Goal: Transaction & Acquisition: Purchase product/service

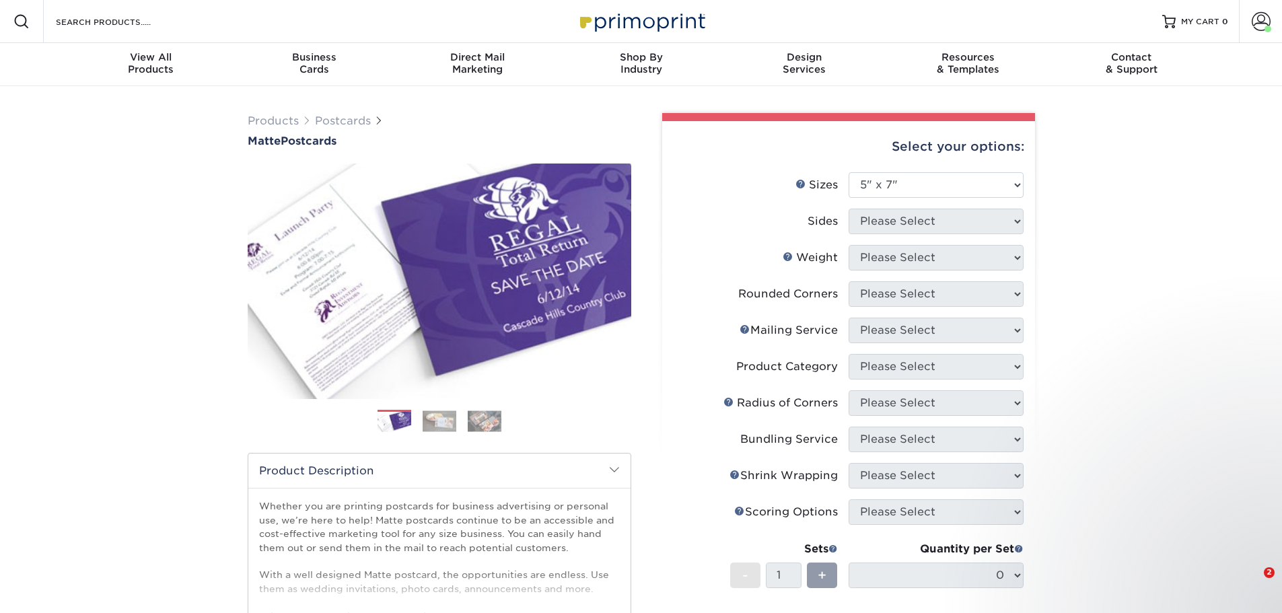
select select "5.00x7.00"
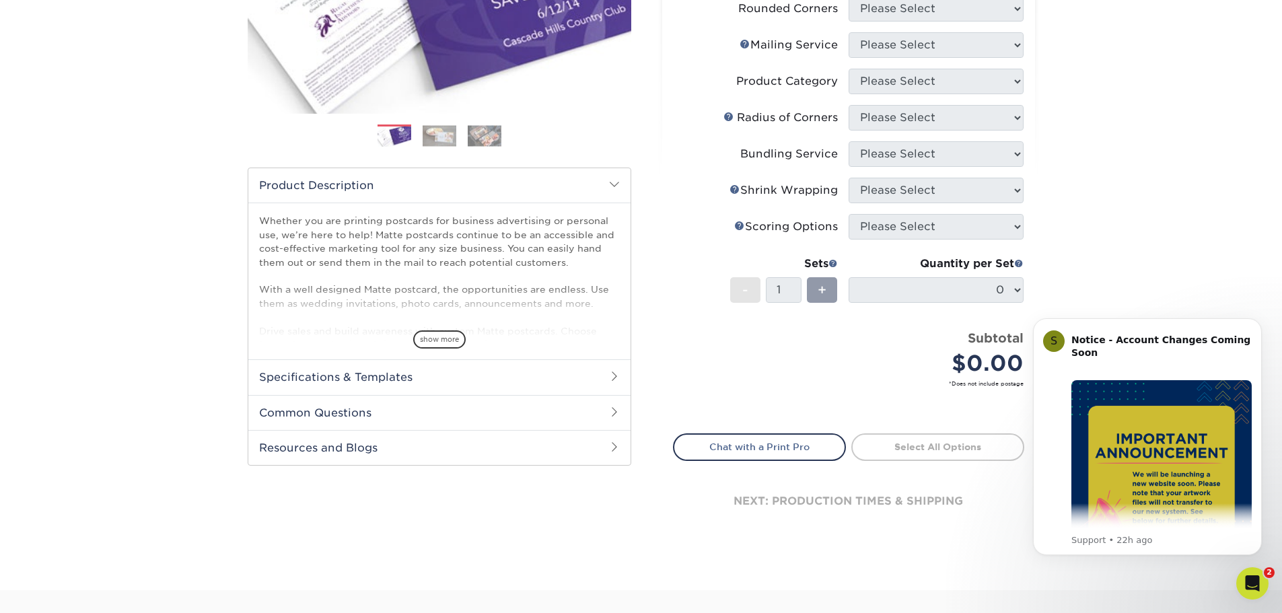
scroll to position [314, 0]
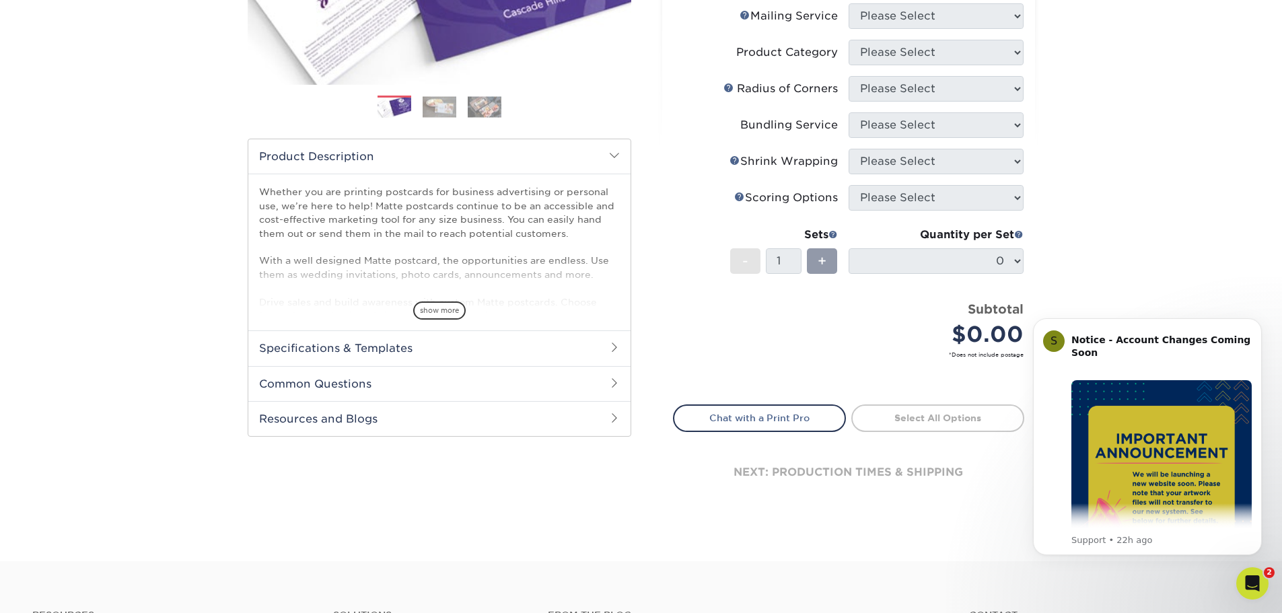
click at [1108, 254] on div "Products Postcards Matte Postcards Next $" at bounding box center [641, 167] width 1282 height 790
click at [1107, 386] on img "Message content" at bounding box center [1162, 470] width 180 height 180
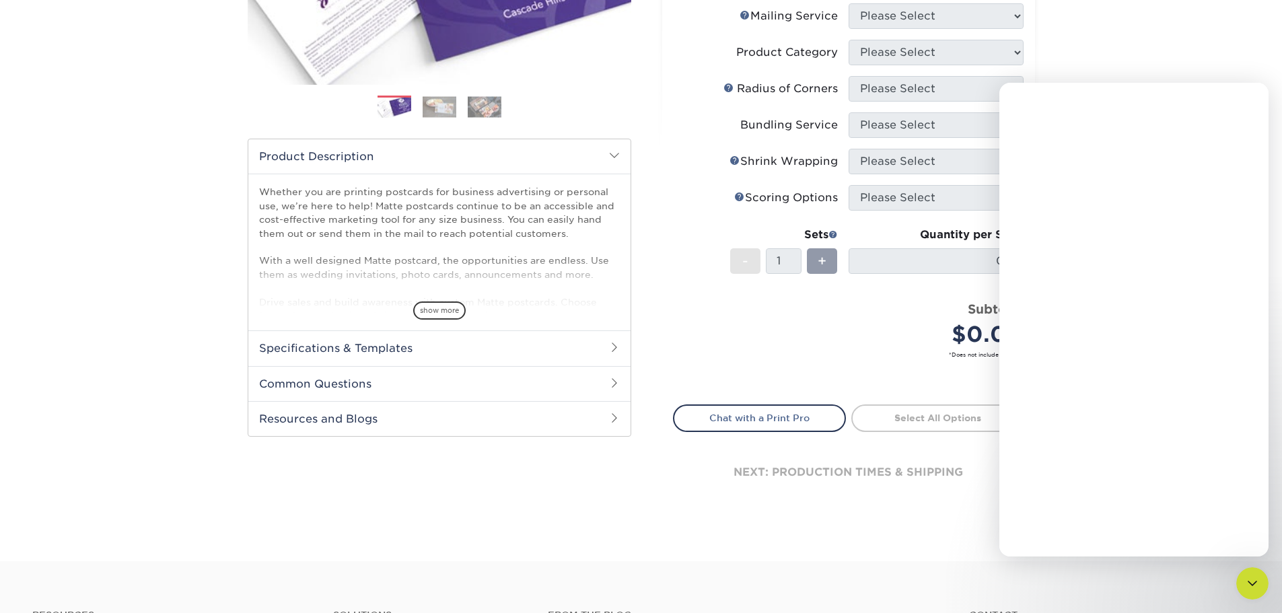
click at [1096, 249] on div "Intercom messenger" at bounding box center [1134, 341] width 269 height 431
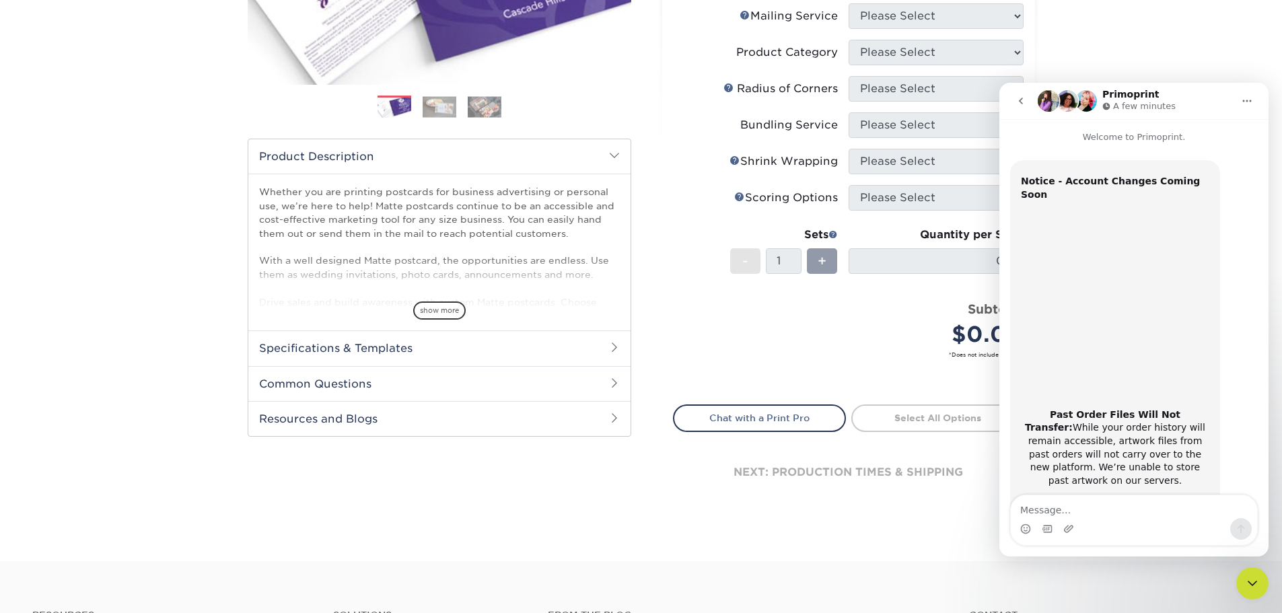
click at [894, 306] on div "Subtotal $0.00" at bounding box center [941, 325] width 165 height 51
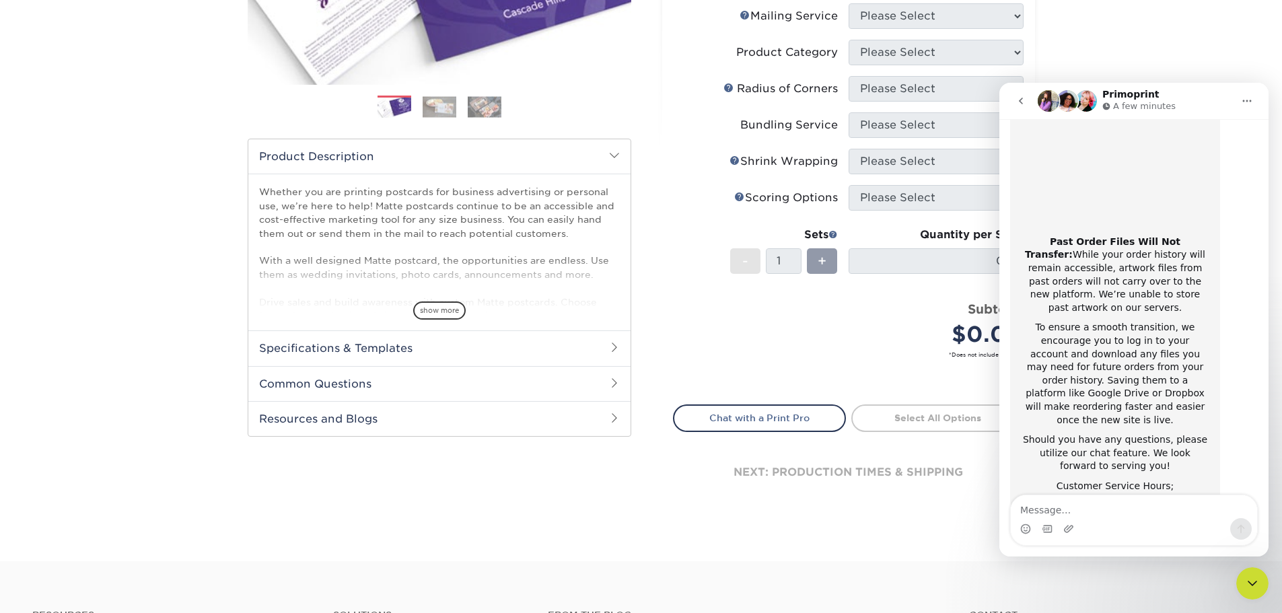
scroll to position [180, 0]
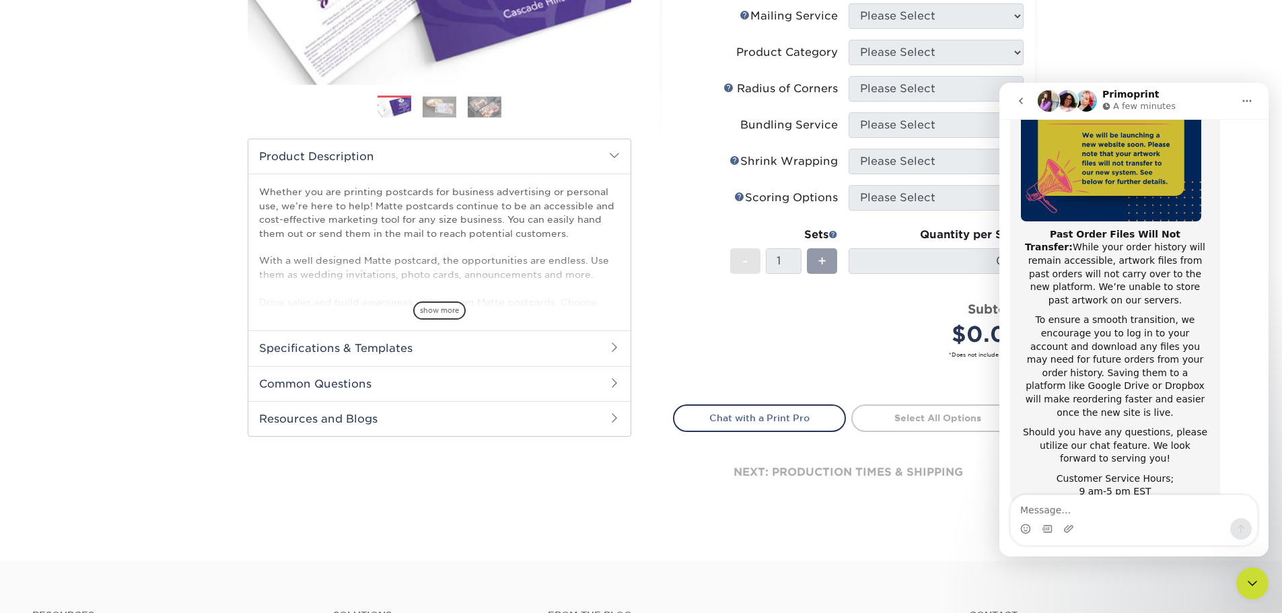
click at [835, 330] on div "Price per set $0.00" at bounding box center [761, 325] width 175 height 51
click at [1020, 99] on icon "go back" at bounding box center [1021, 101] width 11 height 11
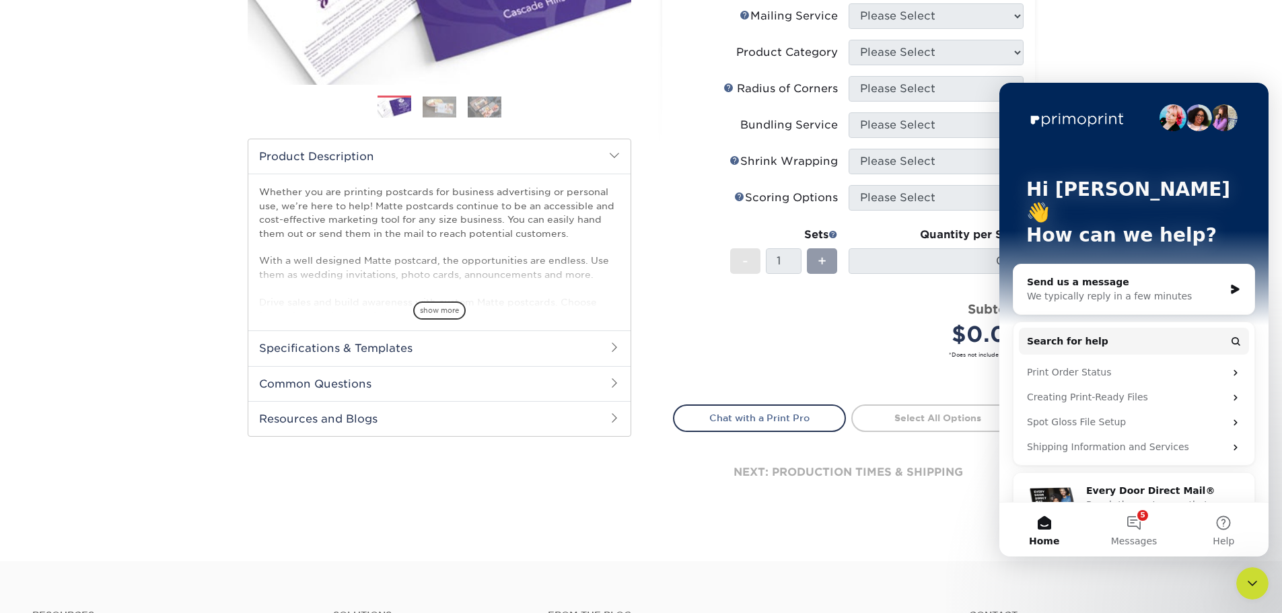
scroll to position [0, 0]
click at [1098, 59] on div "Products Postcards Matte Postcards Next $" at bounding box center [641, 167] width 1282 height 790
click at [1129, 48] on div "Products Postcards Matte Postcards Next $" at bounding box center [641, 167] width 1282 height 790
click at [1120, 12] on div "Products Postcards Matte Postcards Next $" at bounding box center [641, 167] width 1282 height 790
drag, startPoint x: 1119, startPoint y: 14, endPoint x: 1113, endPoint y: 26, distance: 13.3
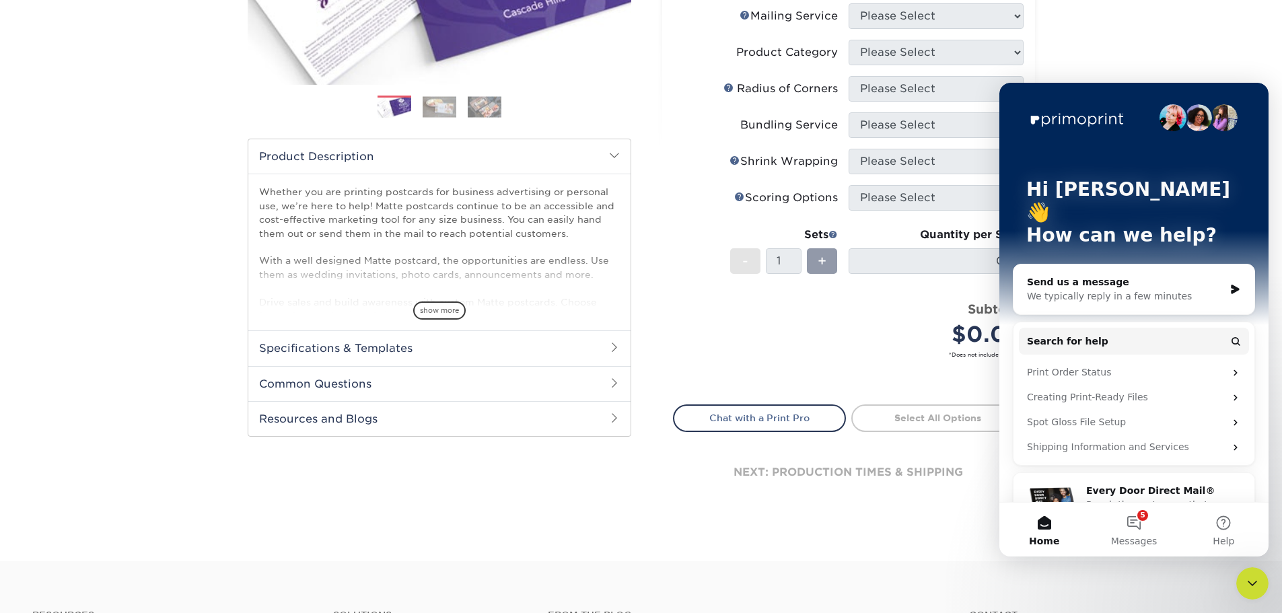
click at [1119, 18] on div "Products Postcards Matte Postcards Next $" at bounding box center [641, 167] width 1282 height 790
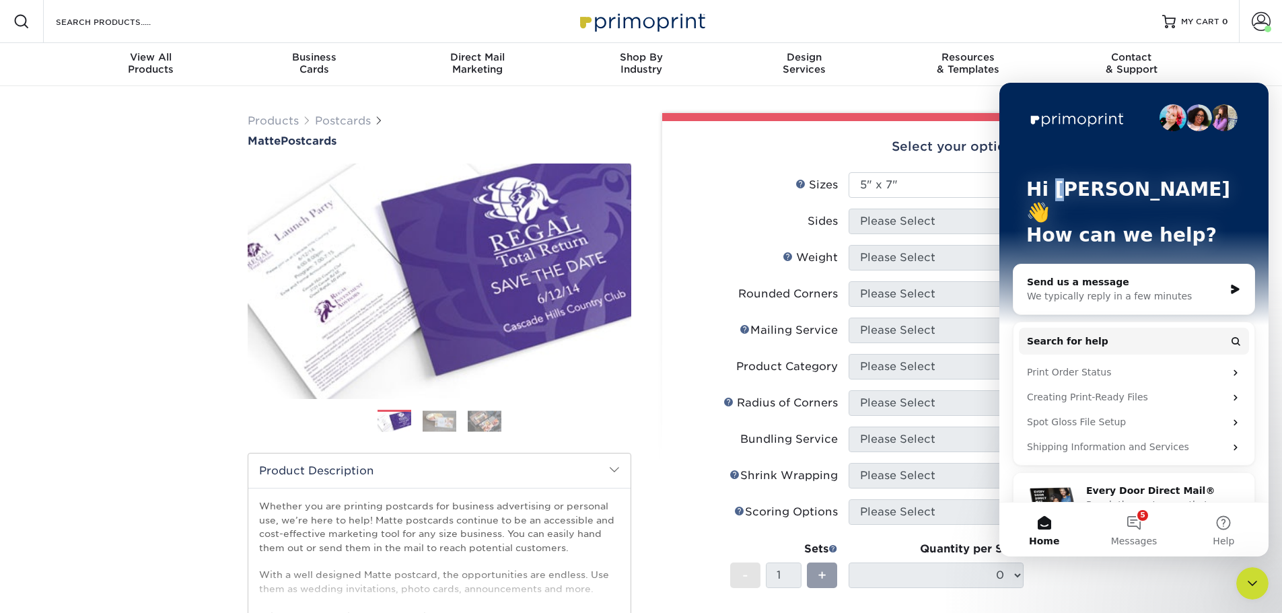
click at [1070, 144] on div "Hi Lara 👋 How can we help?" at bounding box center [1134, 215] width 242 height 265
drag, startPoint x: 1164, startPoint y: 231, endPoint x: 1164, endPoint y: 267, distance: 35.7
click at [1164, 236] on div "Hi Lara 👋 How can we help?" at bounding box center [1134, 215] width 242 height 265
drag, startPoint x: 1158, startPoint y: 289, endPoint x: 1127, endPoint y: 340, distance: 59.2
click at [1148, 315] on div "Send us a message We typically reply in a few minutes Search for help Print Ord…" at bounding box center [1134, 403] width 242 height 279
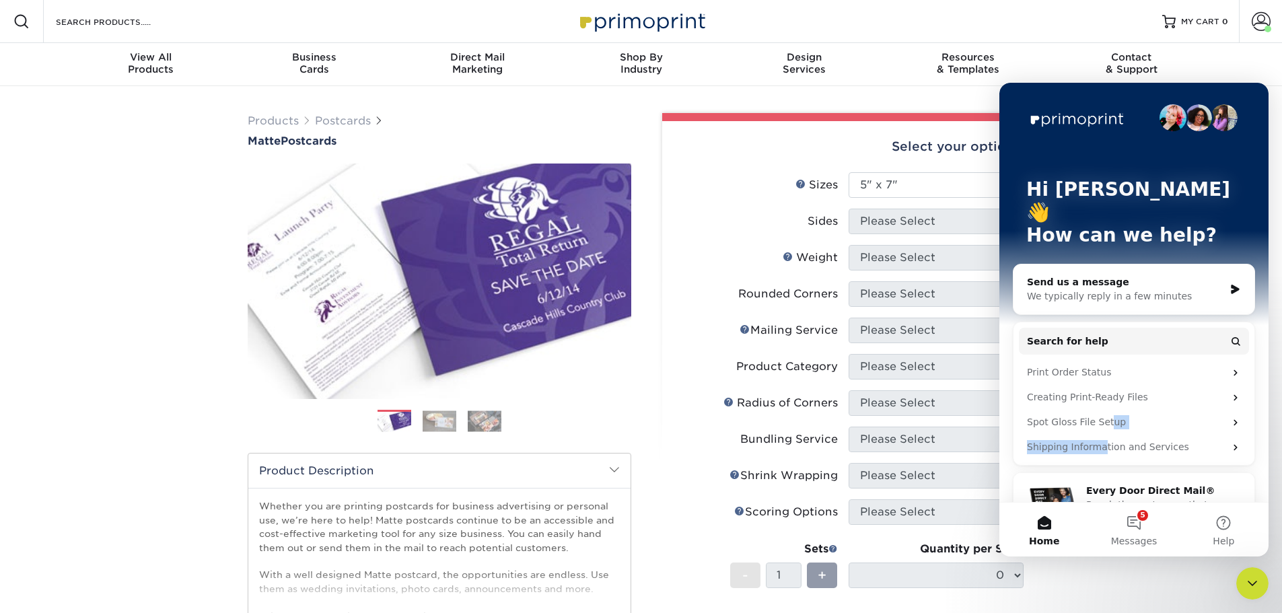
drag, startPoint x: 1102, startPoint y: 415, endPoint x: 1098, endPoint y: 456, distance: 41.9
click at [1098, 447] on div "Send us a message We typically reply in a few minutes Search for help Print Ord…" at bounding box center [1134, 403] width 242 height 279
click at [1114, 499] on span "Reach the customers that matter most, for less." at bounding box center [1147, 511] width 122 height 25
click at [870, 38] on div "Resources Menu Search Products Account Welcome, Lara Business Account MaidPro P…" at bounding box center [641, 21] width 1282 height 43
click at [1171, 114] on img "Intercom messenger" at bounding box center [1173, 117] width 27 height 27
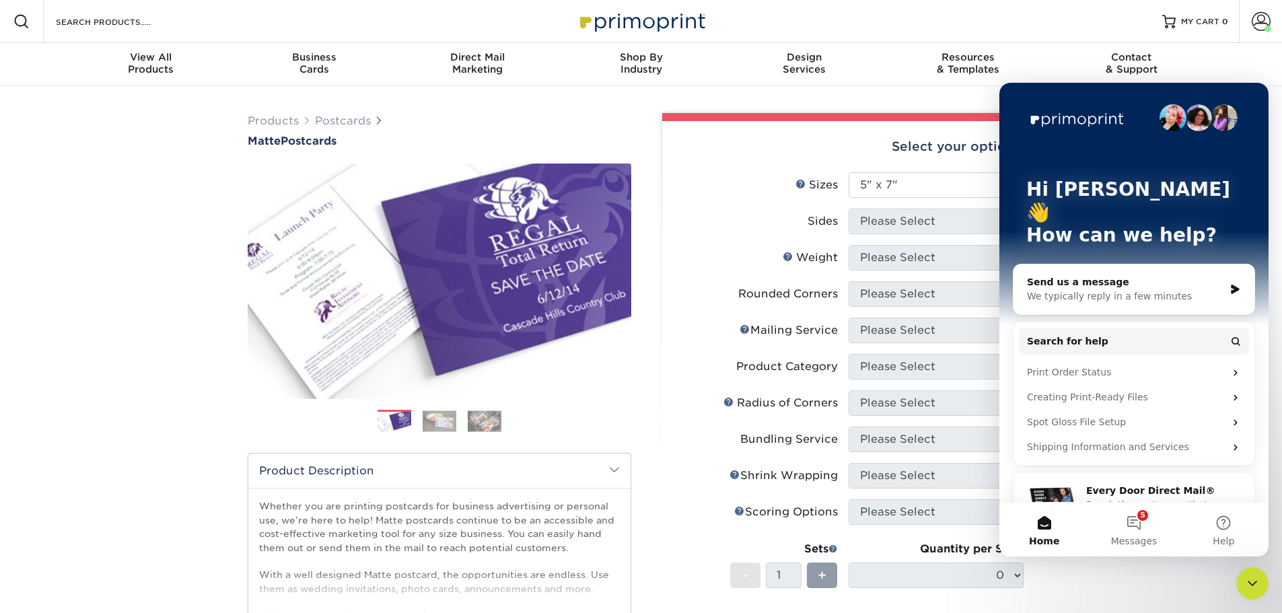
click at [1187, 85] on div "Hi Lara 👋 How can we help?" at bounding box center [1134, 215] width 242 height 265
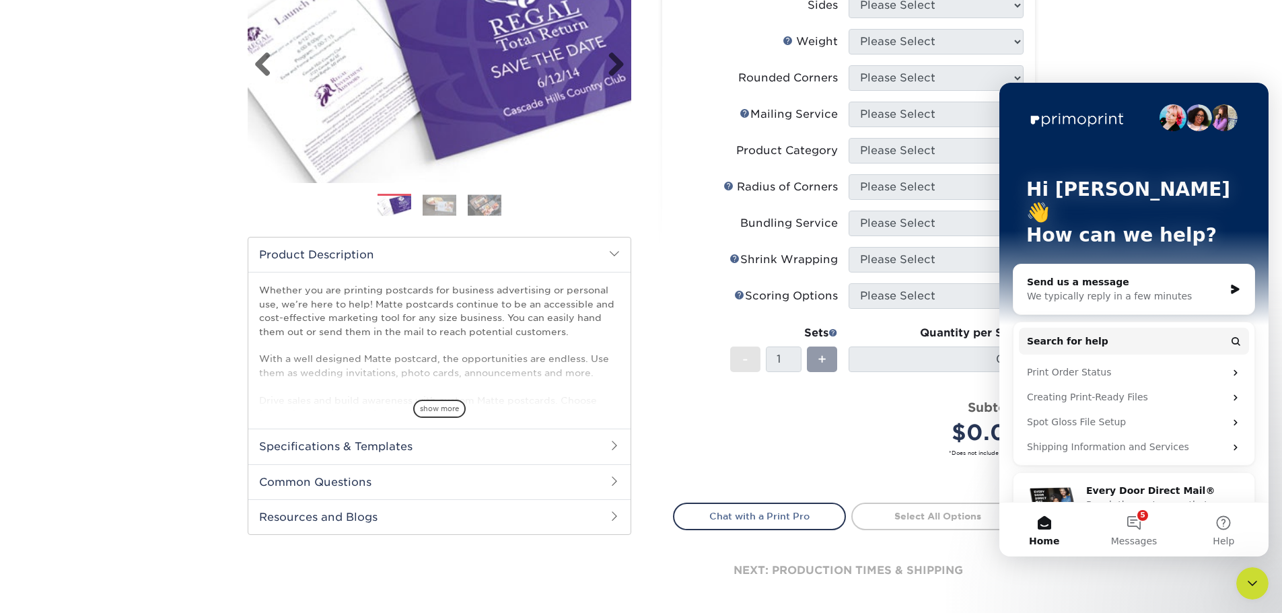
scroll to position [207, 0]
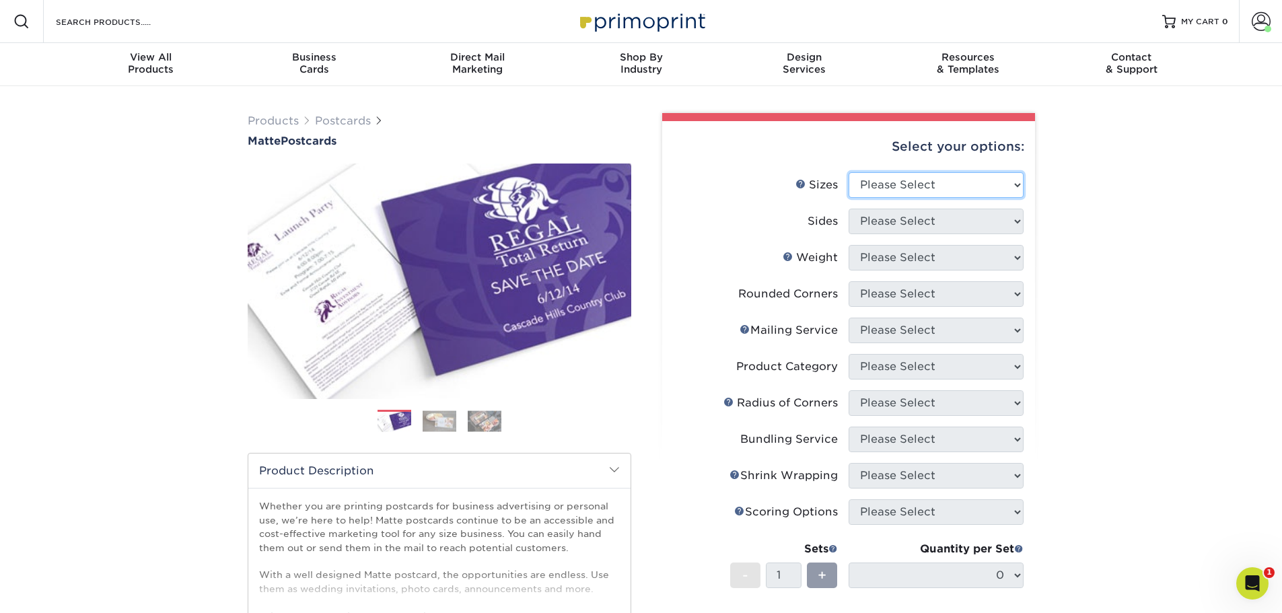
click at [897, 186] on select "Please Select 1.5" x 7" 2" x 4" 2" x 6" 2" x 7" 2" x 8" 2.12" x 5.5" 2.125" x 5…" at bounding box center [936, 185] width 175 height 26
select select "5.00x7.00"
click at [849, 172] on select "Please Select 1.5" x 7" 2" x 4" 2" x 6" 2" x 7" 2" x 8" 2.12" x 5.5" 2.125" x 5…" at bounding box center [936, 185] width 175 height 26
click at [903, 225] on select "Please Select Print Both Sides Print Front Only" at bounding box center [936, 222] width 175 height 26
select select "13abbda7-1d64-4f25-8bb2-c179b224825d"
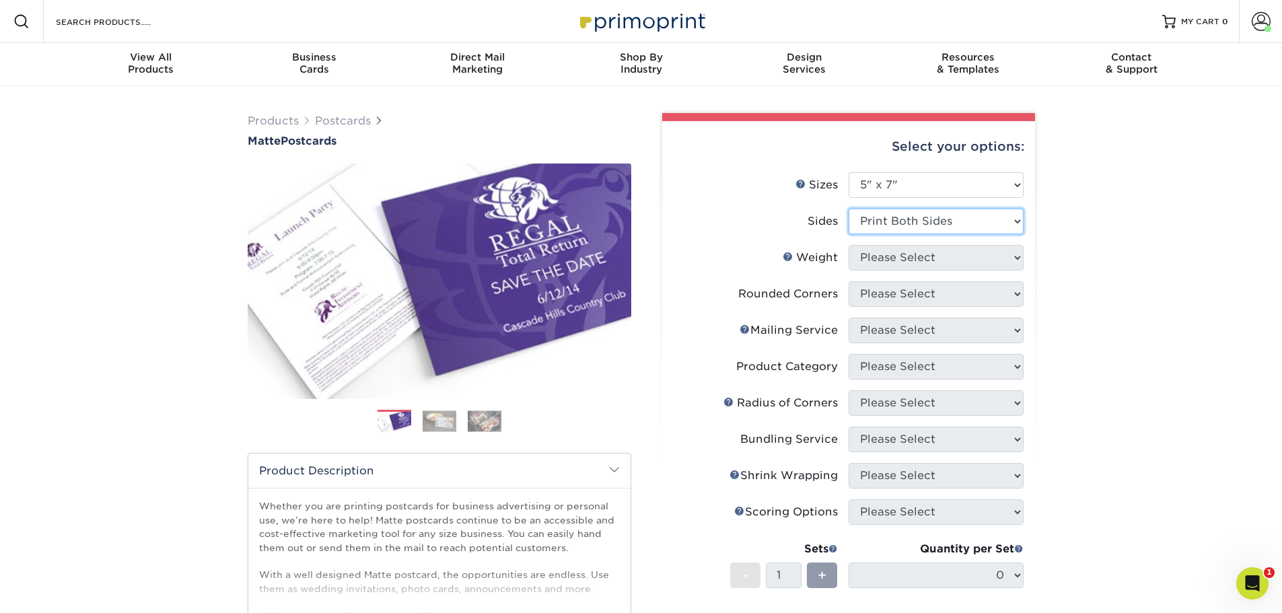
click at [849, 209] on select "Please Select Print Both Sides Print Front Only" at bounding box center [936, 222] width 175 height 26
click at [901, 254] on select "Please Select 14PT 16PT" at bounding box center [936, 258] width 175 height 26
select select "14PT"
click at [849, 245] on select "Please Select 14PT 16PT" at bounding box center [936, 258] width 175 height 26
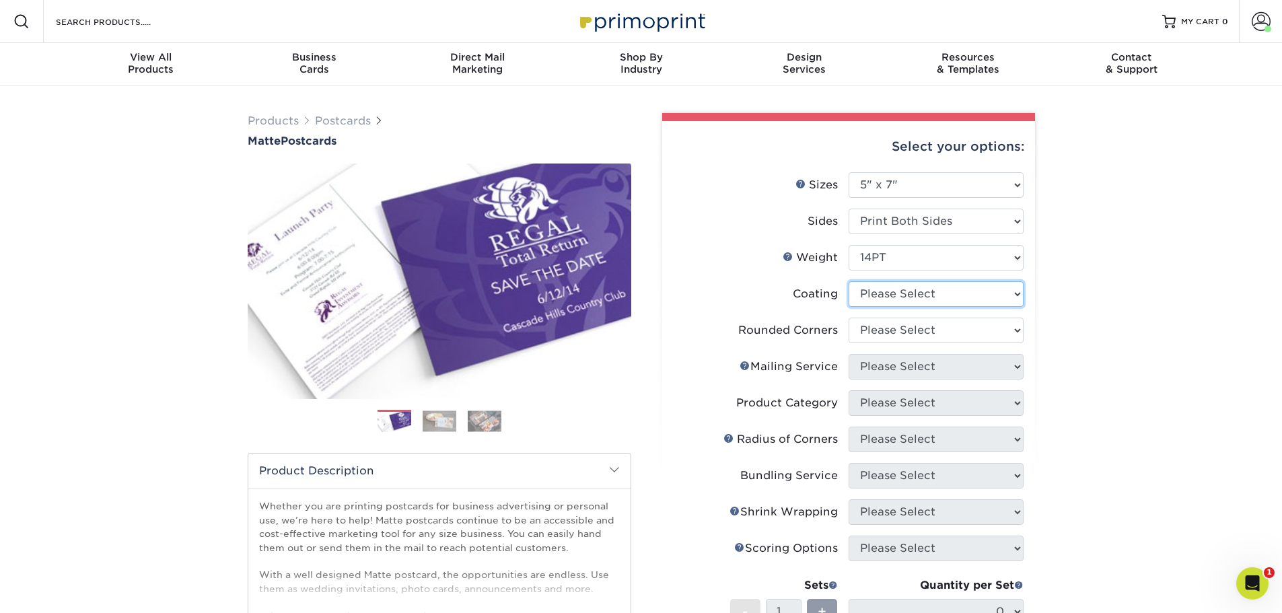
click at [891, 295] on select at bounding box center [936, 294] width 175 height 26
select select "121bb7b5-3b4d-429f-bd8d-bbf80e953313"
click at [849, 281] on select at bounding box center [936, 294] width 175 height 26
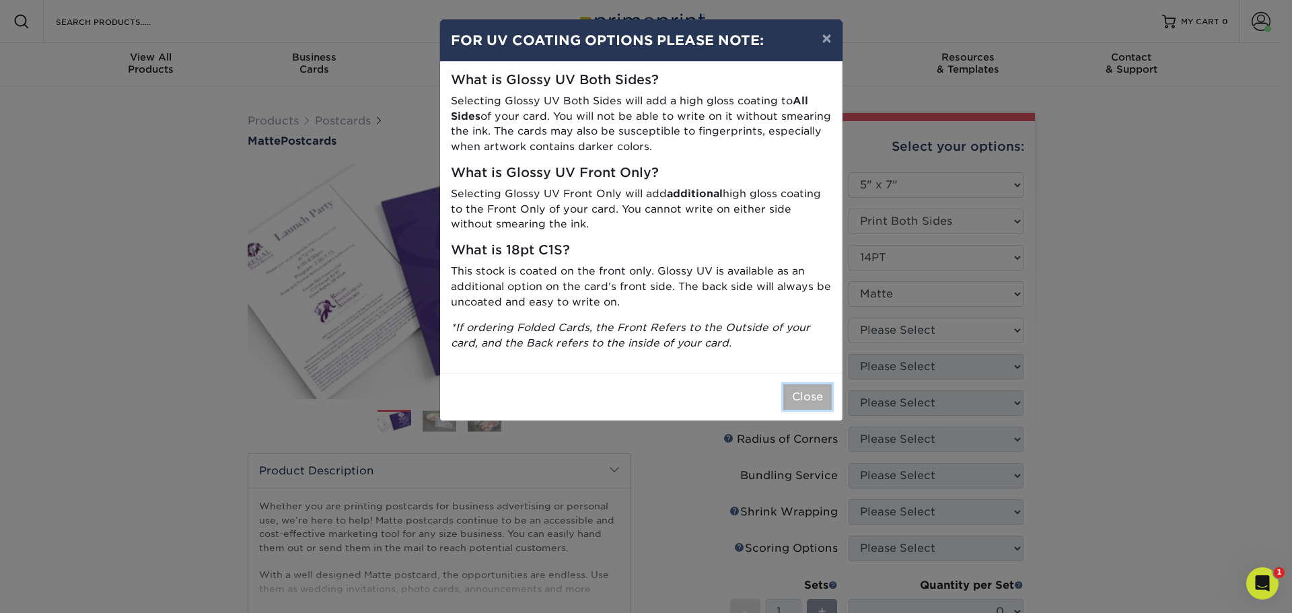
click at [798, 394] on button "Close" at bounding box center [807, 397] width 48 height 26
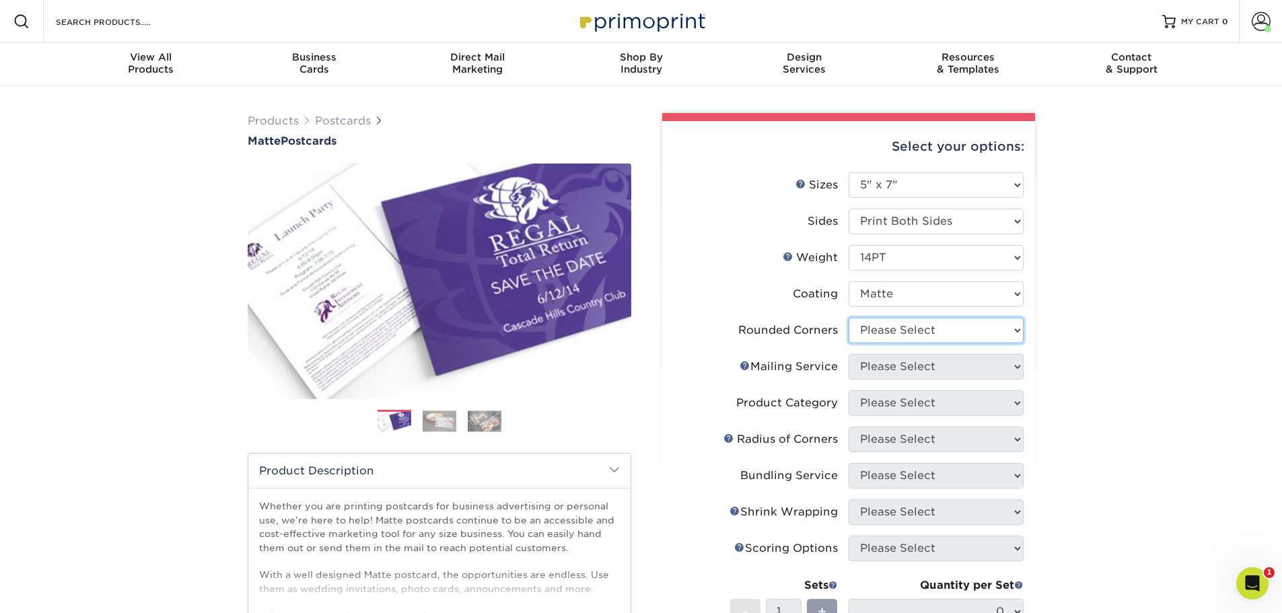
click at [891, 334] on select "Please Select Yes - Round 4 Corners No" at bounding box center [936, 331] width 175 height 26
select select "0"
click at [849, 318] on select "Please Select Yes - Round 4 Corners No" at bounding box center [936, 331] width 175 height 26
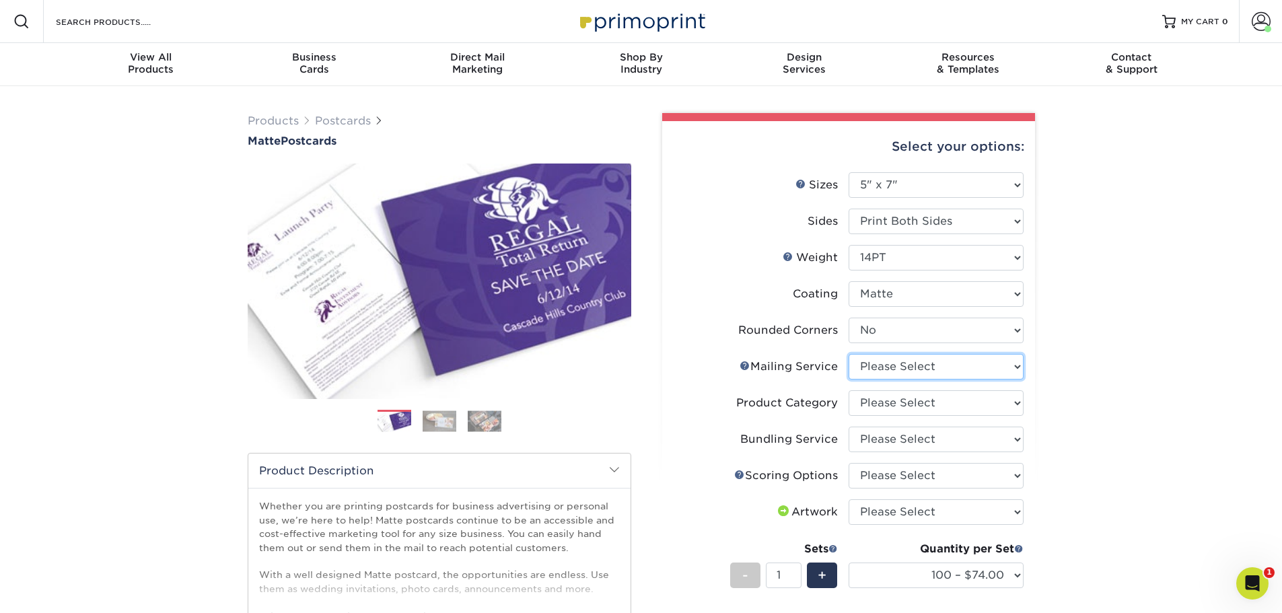
click at [863, 365] on select "Please Select No Direct Mailing Service No, I will mail/stamp/imprint Direct Ma…" at bounding box center [936, 367] width 175 height 26
select select "3e5e9bdd-d78a-4c28-a41d-fe1407925ca6"
click at [849, 354] on select "Please Select No Direct Mailing Service No, I will mail/stamp/imprint Direct Ma…" at bounding box center [936, 367] width 175 height 26
click at [888, 406] on select "Please Select Postcards" at bounding box center [936, 403] width 175 height 26
select select "9b7272e0-d6c8-4c3c-8e97-d3a1bcdab858"
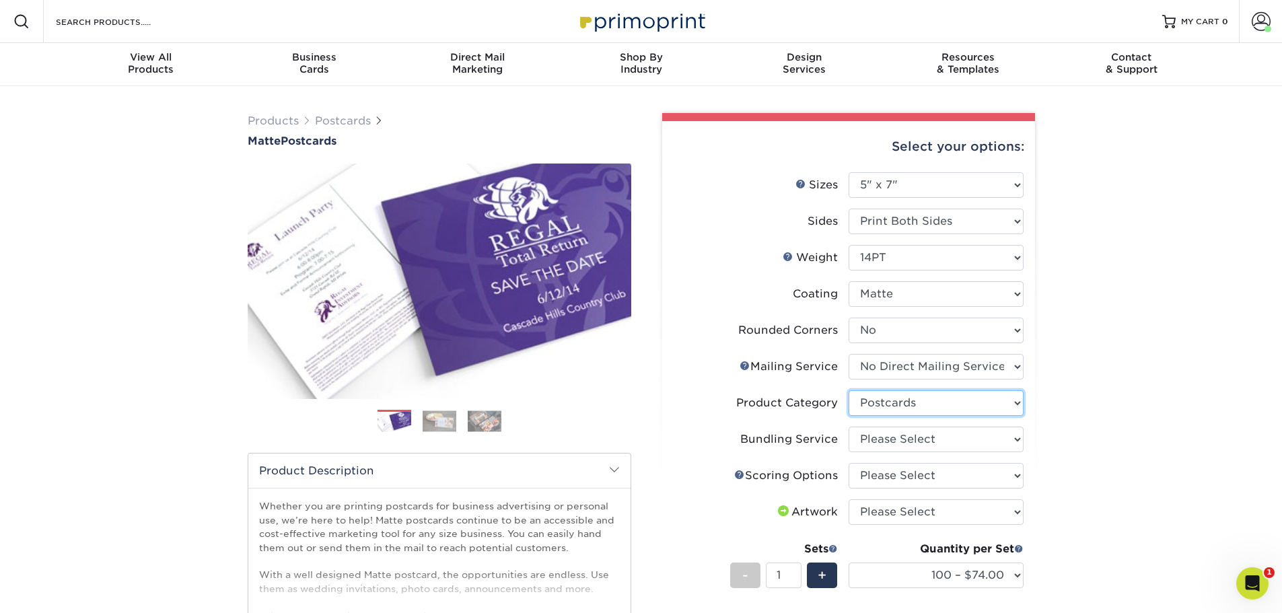
click at [849, 390] on select "Please Select Postcards" at bounding box center [936, 403] width 175 height 26
click at [893, 437] on select "Please Select No Bundling Services Yes, Bundles of 50 (+2 Days) Yes, Bundles of…" at bounding box center [936, 440] width 175 height 26
select select "58689abb-25c0-461c-a4c3-a80b627d6649"
click at [849, 427] on select "Please Select No Bundling Services Yes, Bundles of 50 (+2 Days) Yes, Bundles of…" at bounding box center [936, 440] width 175 height 26
click at [891, 439] on select "Please Select No Bundling Services Yes, Bundles of 50 (+2 Days) Yes, Bundles of…" at bounding box center [936, 440] width 175 height 26
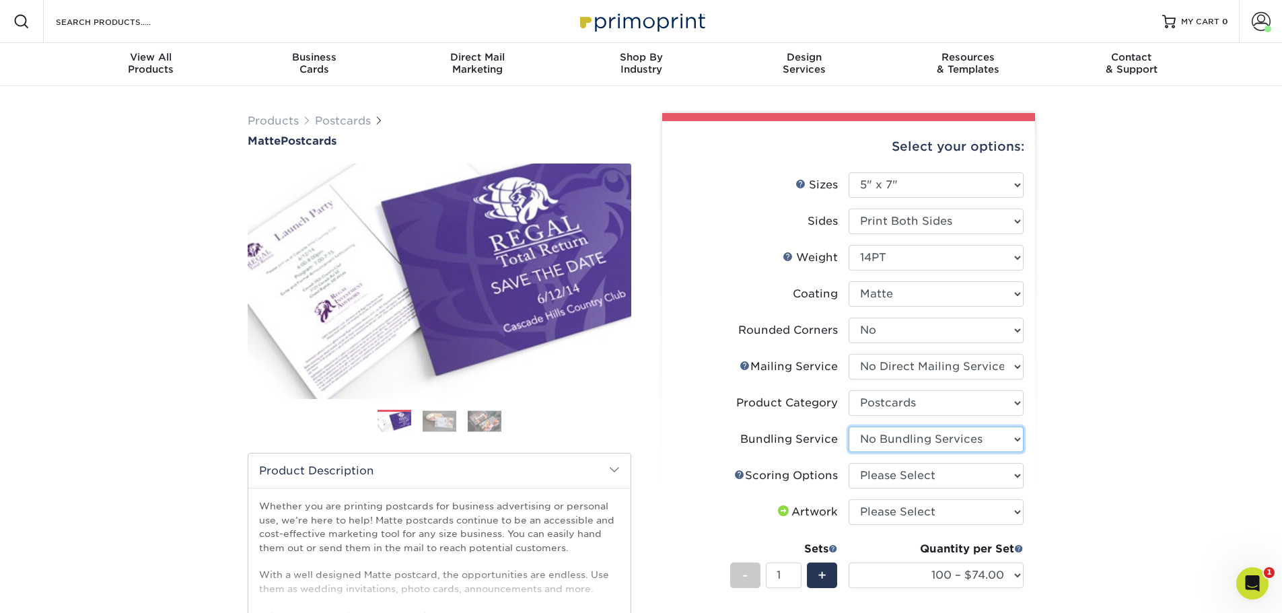
click at [891, 439] on select "Please Select No Bundling Services Yes, Bundles of 50 (+2 Days) Yes, Bundles of…" at bounding box center [936, 440] width 175 height 26
click at [886, 474] on select "Please Select No Scoring One Score" at bounding box center [936, 476] width 175 height 26
select select "16ebe401-5398-422d-8cb0-f3adbb82deb5"
click at [849, 463] on select "Please Select No Scoring One Score" at bounding box center [936, 476] width 175 height 26
click at [901, 506] on select "Please Select I will upload files I need a design - $150" at bounding box center [936, 512] width 175 height 26
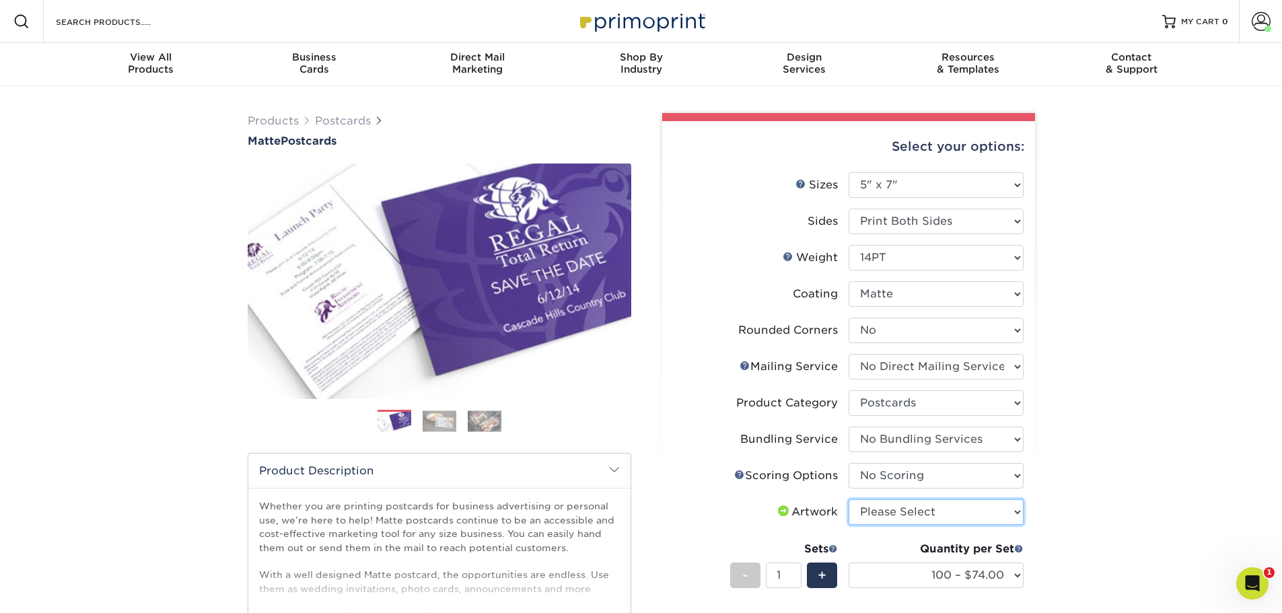
select select "upload"
click at [849, 499] on select "Please Select I will upload files I need a design - $150" at bounding box center [936, 512] width 175 height 26
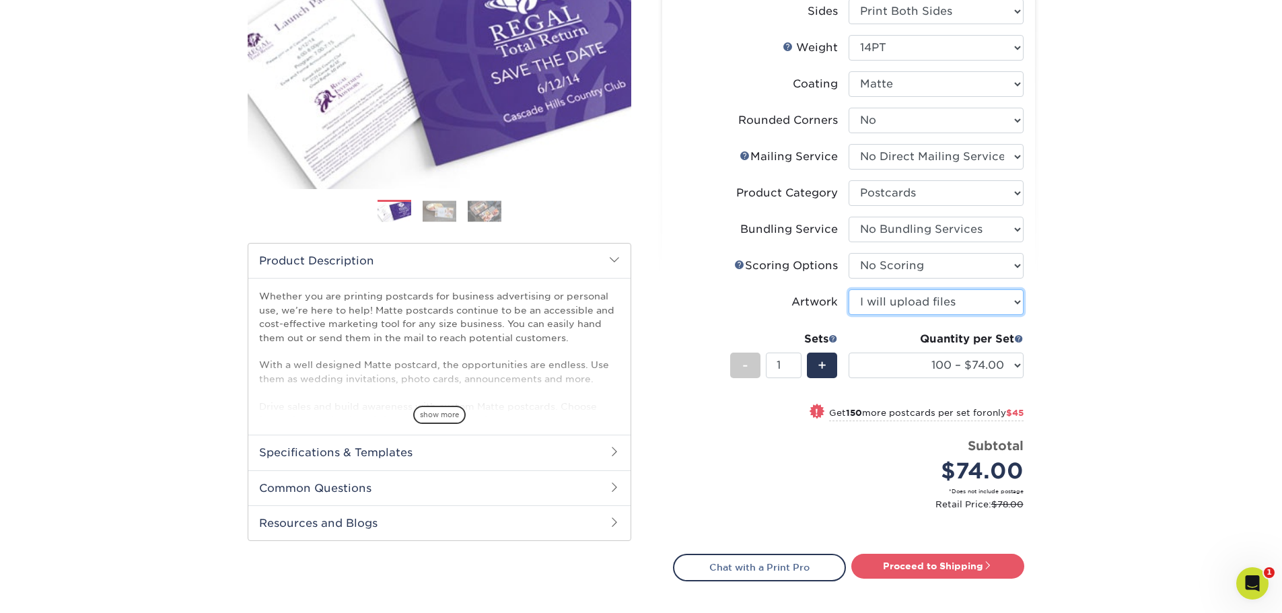
scroll to position [224, 0]
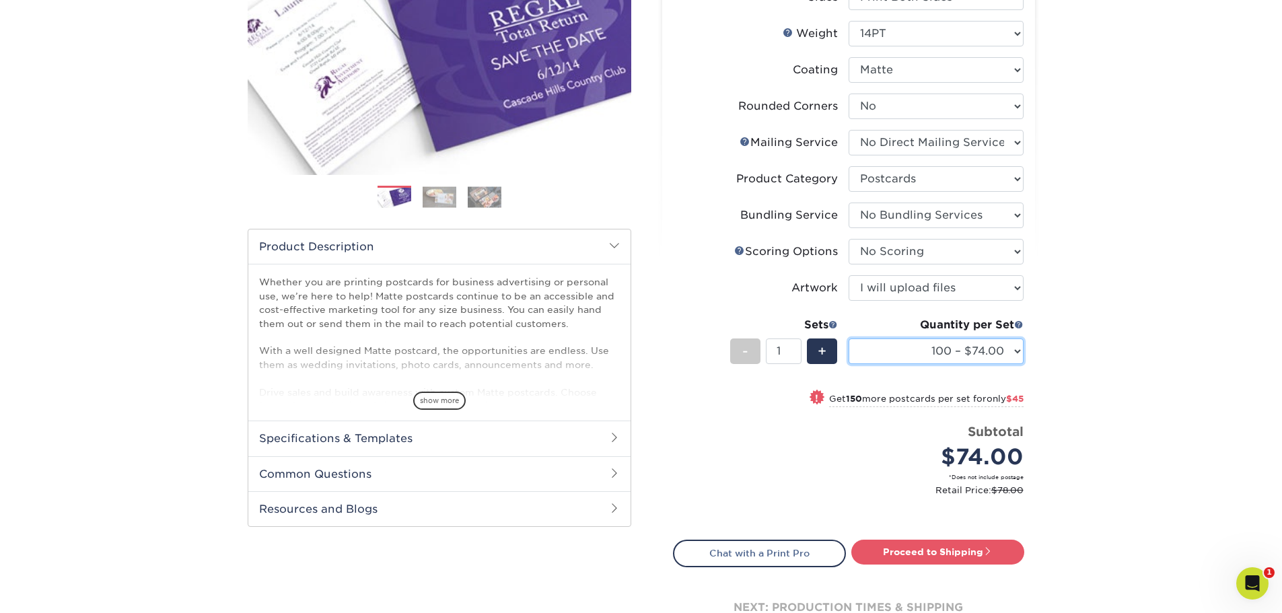
click at [929, 351] on select "100 – $74.00 250 – $119.00 500 – $153.00 1000 – $172.00 2500 – $277.00 5000 – $…" at bounding box center [936, 352] width 175 height 26
click at [1115, 155] on div "Products Postcards Matte Postcards Next $" at bounding box center [641, 279] width 1282 height 835
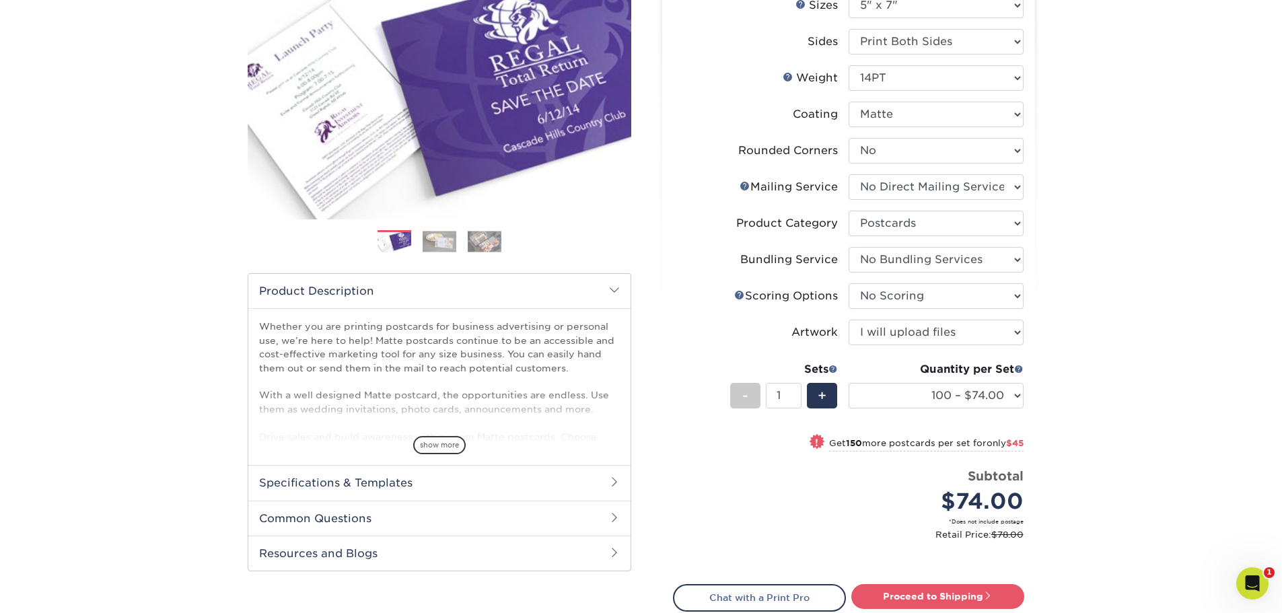
scroll to position [135, 0]
